Goal: Use online tool/utility: Utilize a website feature to perform a specific function

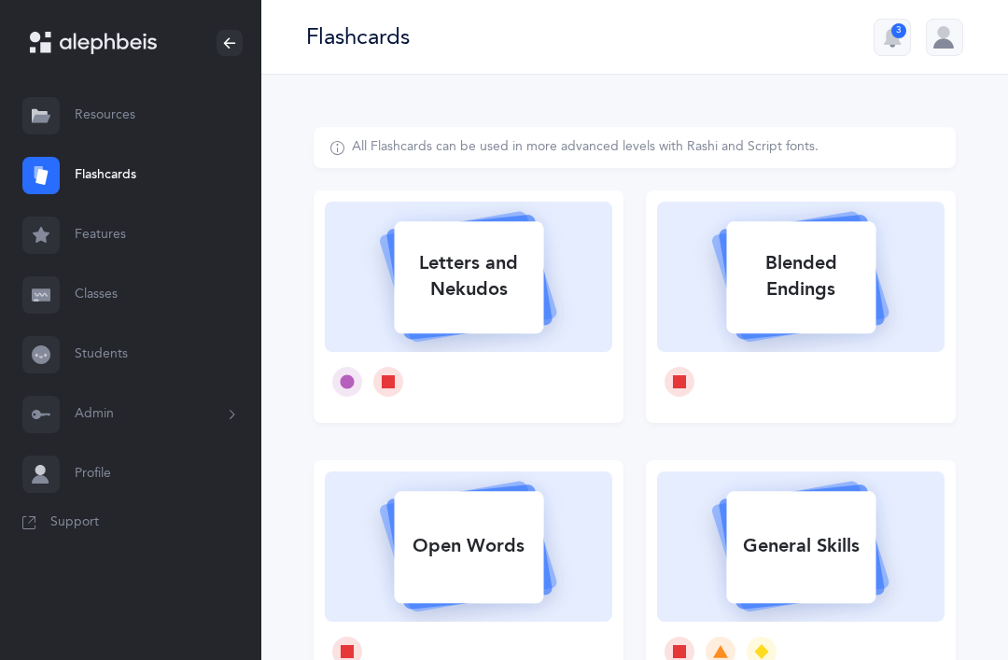
click at [482, 258] on div "Letters and Nekudos" at bounding box center [468, 276] width 149 height 75
select select
select select "single"
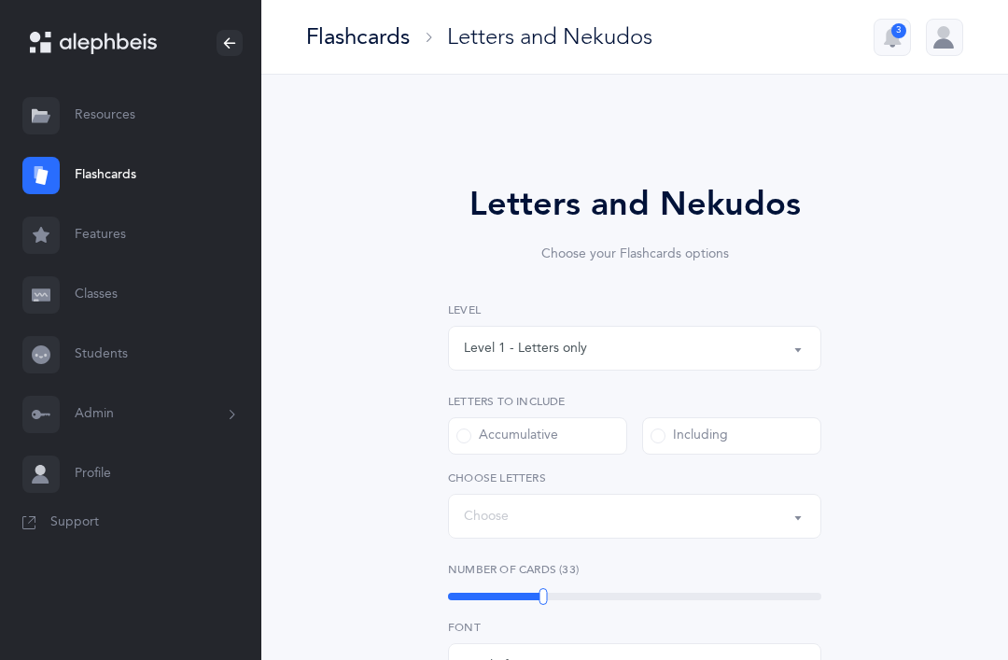
select select "27"
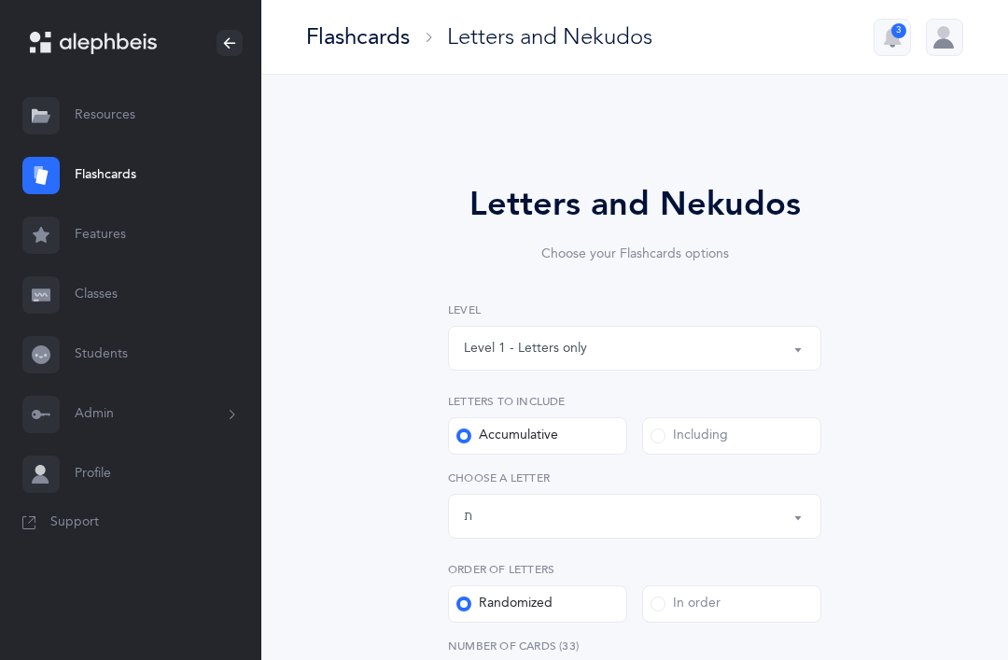
click at [607, 340] on div "Level 1 - Letters only" at bounding box center [635, 348] width 342 height 32
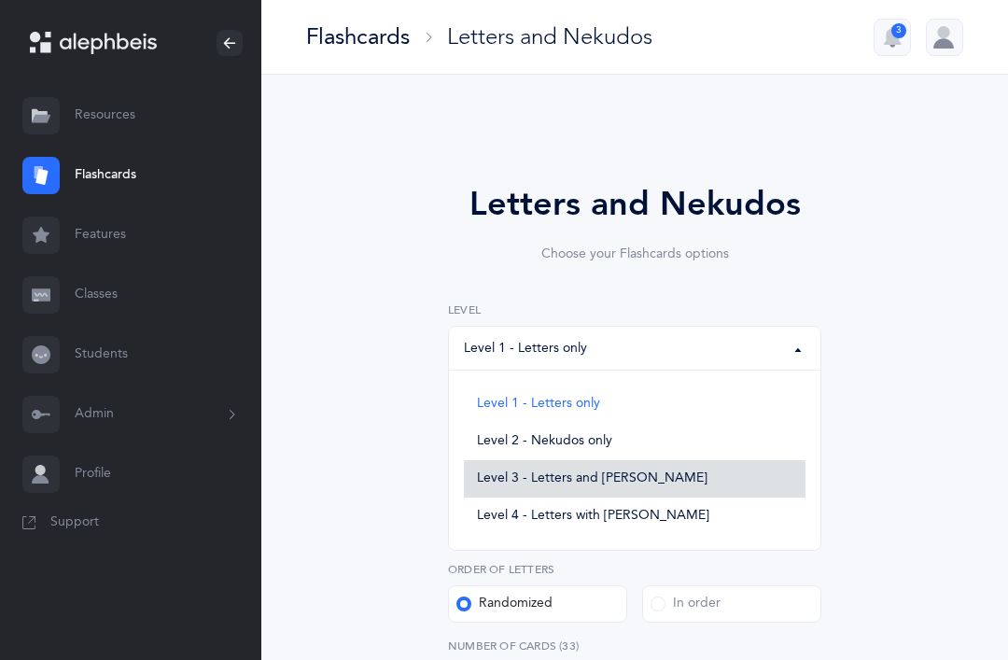
click at [649, 473] on span "Level 3 - Letters and [PERSON_NAME]" at bounding box center [592, 478] width 230 height 17
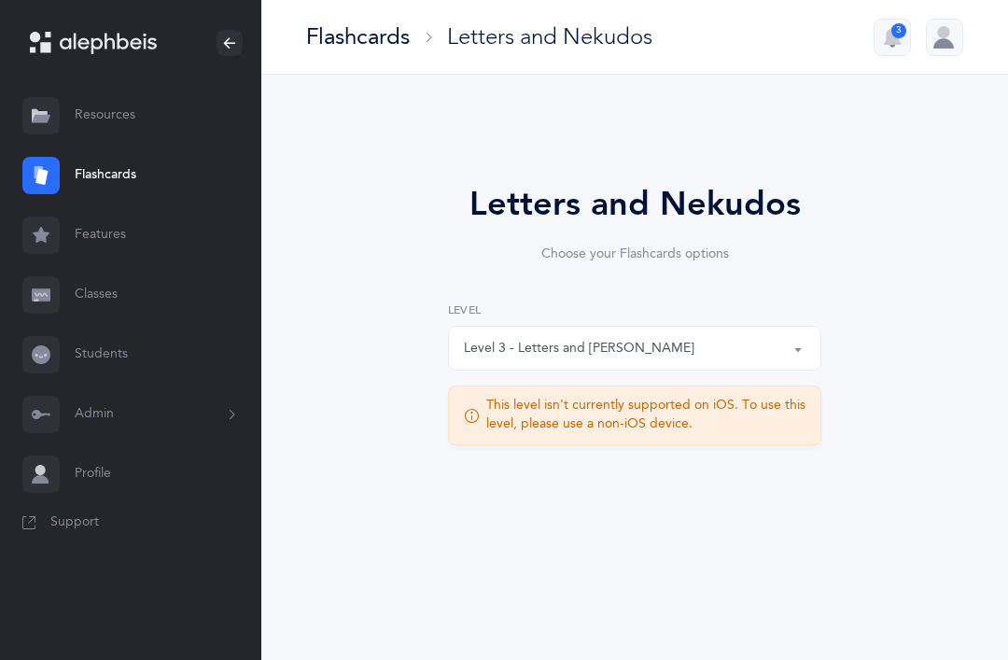
click at [937, 31] on div at bounding box center [944, 37] width 37 height 37
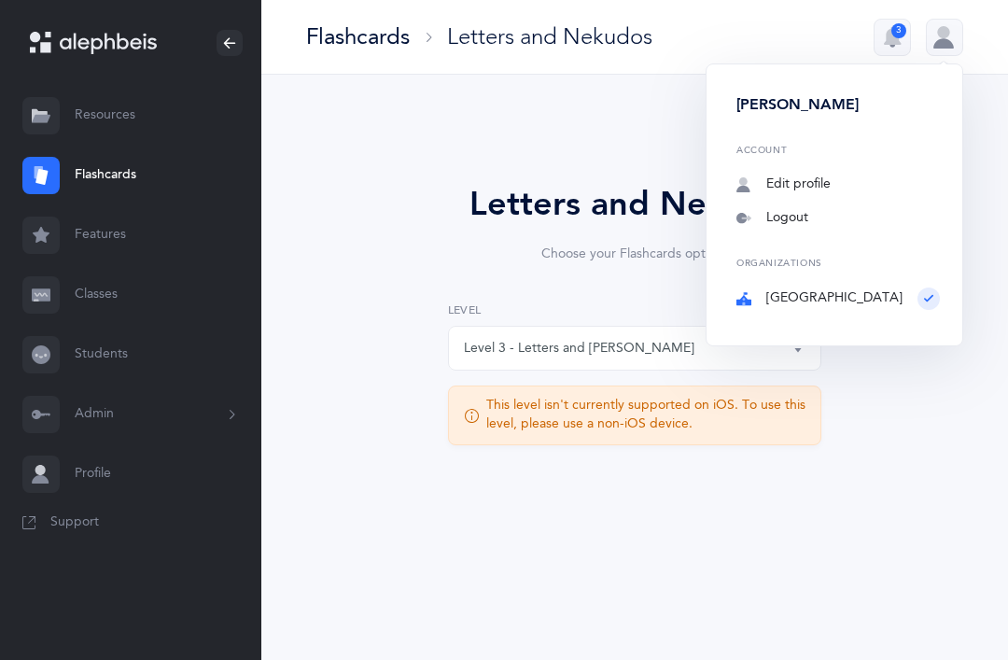
click at [927, 415] on div "Letters and Nekudos Choose your Flashcards options Level 1 - Letters only Level…" at bounding box center [635, 331] width 642 height 408
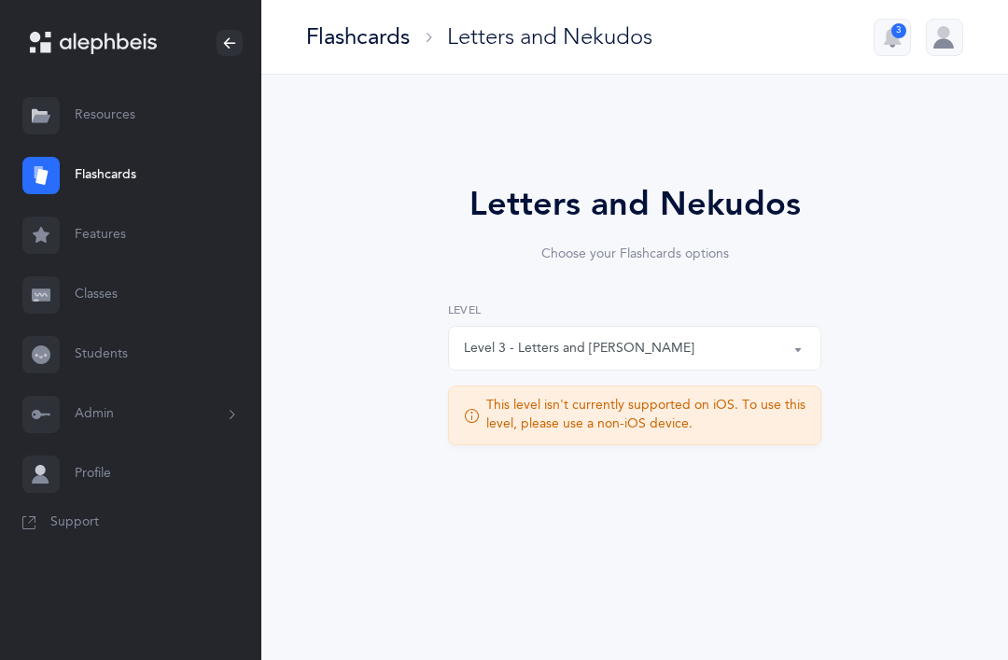
click at [624, 339] on div "Level 3 - Letters and [PERSON_NAME]" at bounding box center [579, 349] width 230 height 20
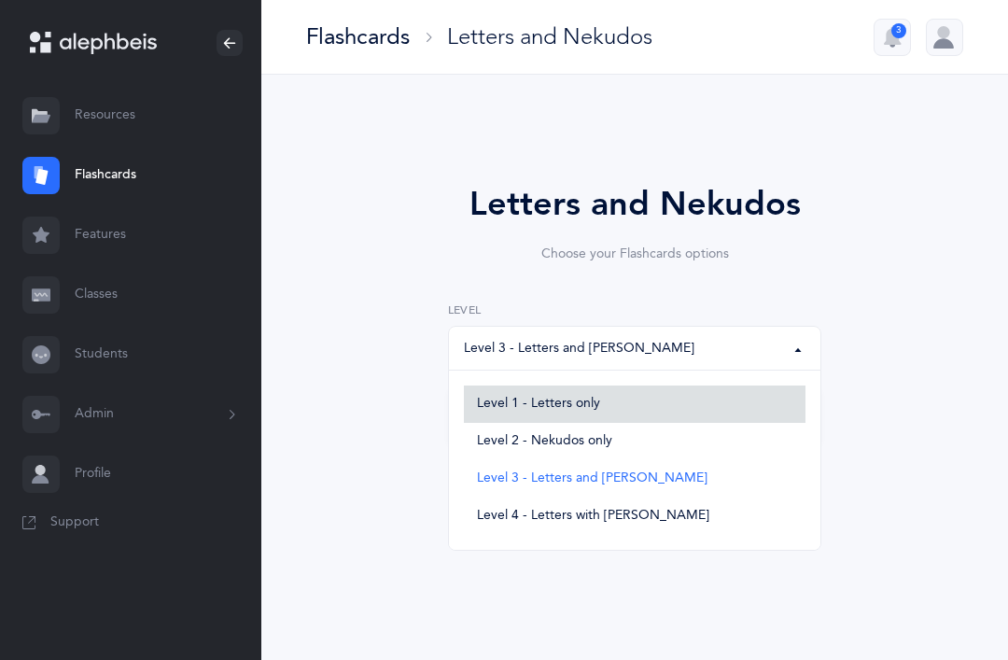
click at [582, 401] on span "Level 1 - Letters only" at bounding box center [538, 404] width 123 height 17
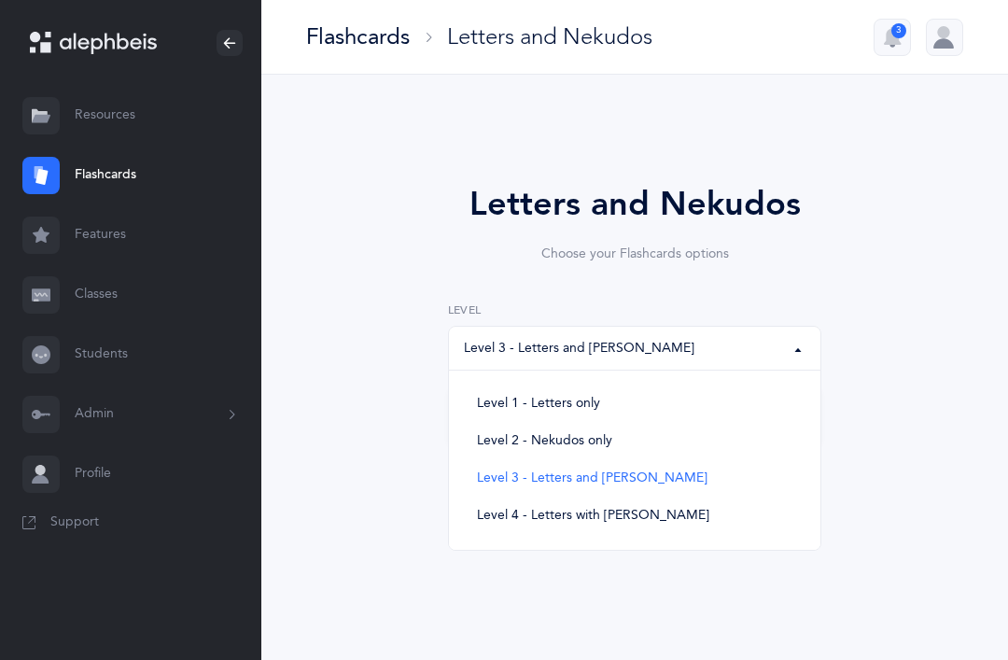
select select "1"
select select "single"
select select "27"
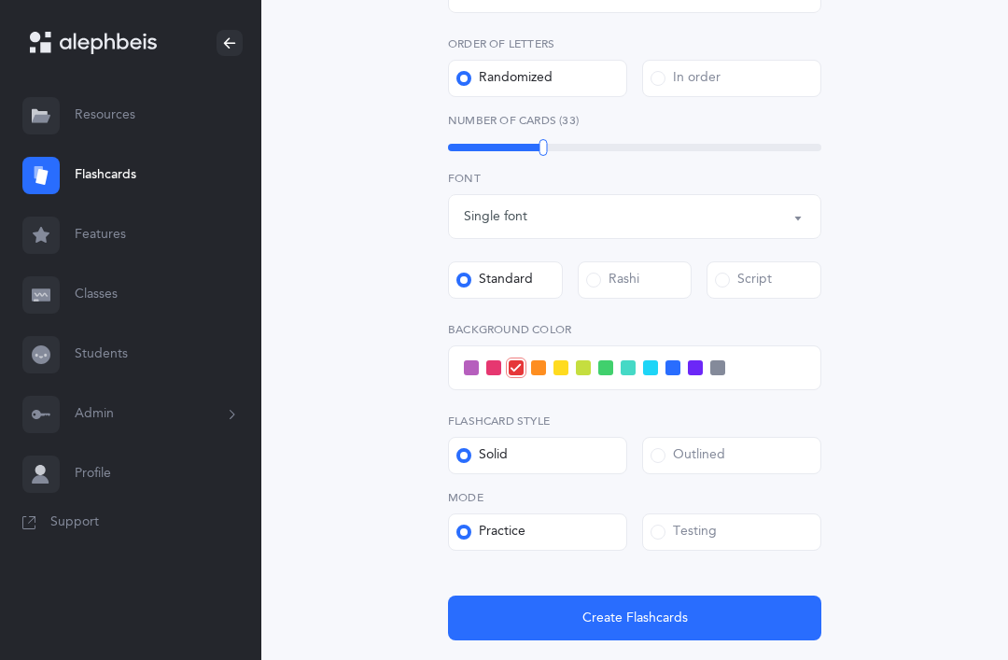
scroll to position [525, 0]
click at [686, 617] on span "Create Flashcards" at bounding box center [634, 618] width 105 height 20
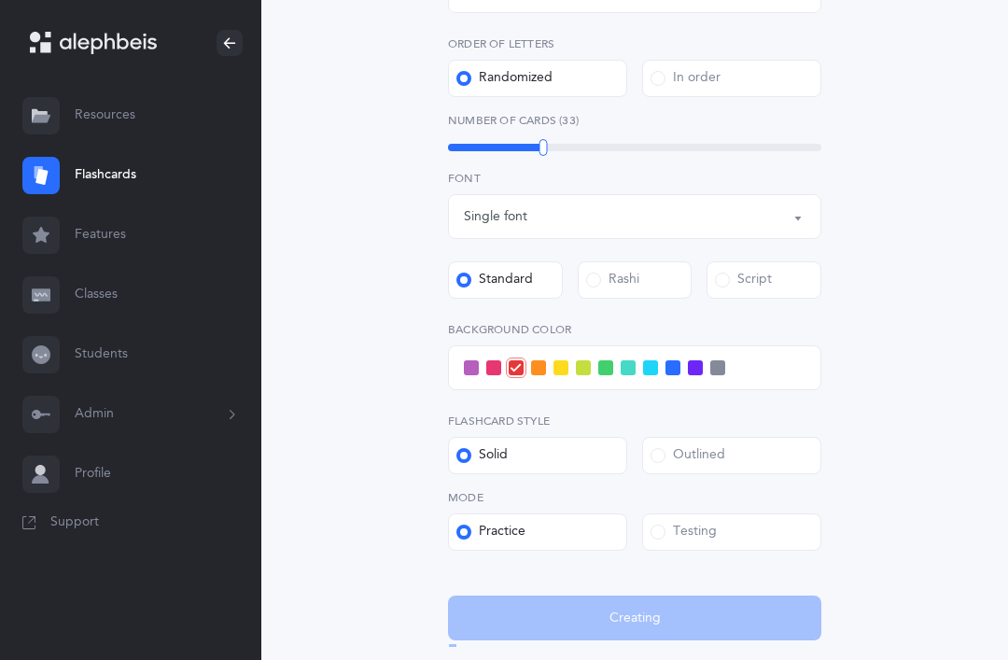
scroll to position [0, 0]
